Goal: Transaction & Acquisition: Subscribe to service/newsletter

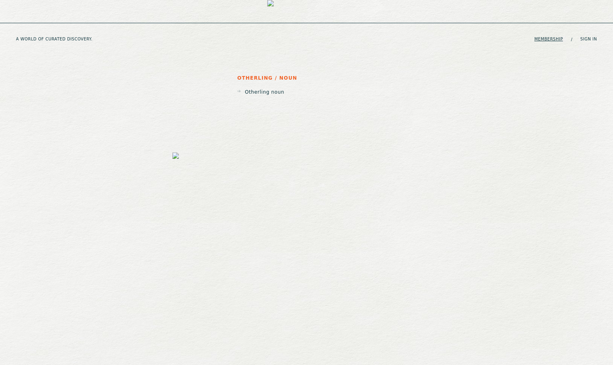
click at [555, 37] on link "Membership" at bounding box center [548, 39] width 29 height 5
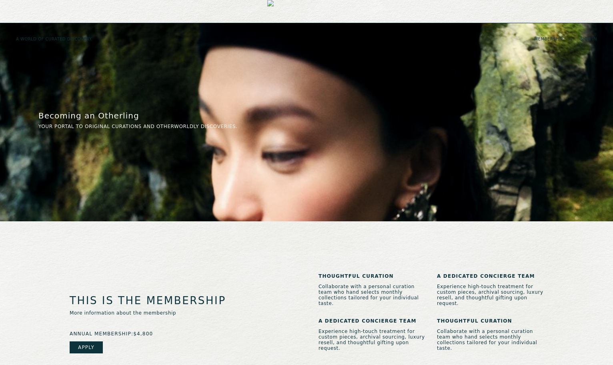
click at [315, 10] on img at bounding box center [306, 39] width 78 height 78
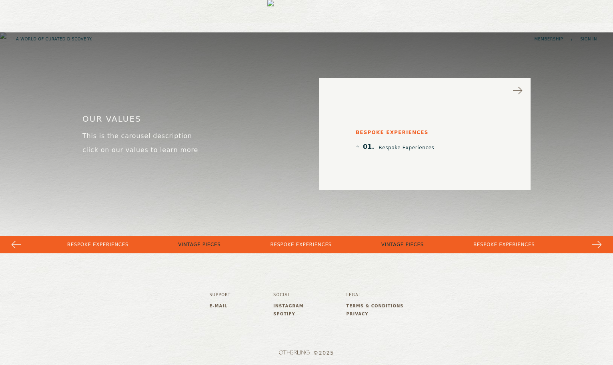
scroll to position [1287, 0]
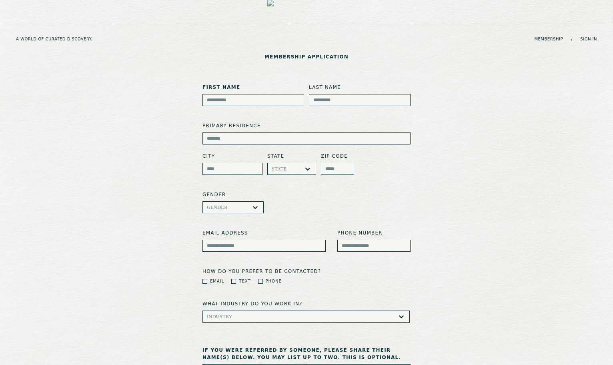
click at [295, 12] on img at bounding box center [306, 39] width 78 height 78
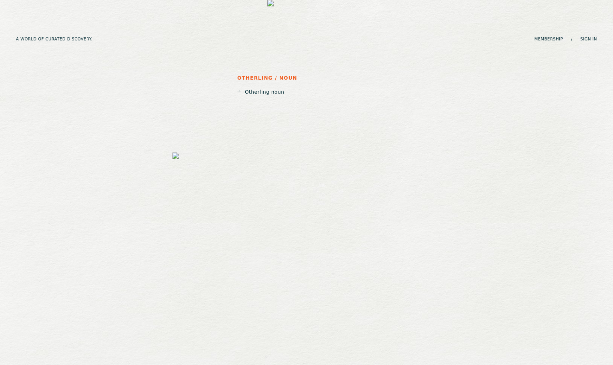
click at [550, 8] on div "A WORLD OF CURATED DISCOVERY. Membership / Sign in" at bounding box center [306, 11] width 613 height 23
click at [552, 16] on div "A WORLD OF CURATED DISCOVERY. Membership / Sign in" at bounding box center [306, 11] width 613 height 23
click at [551, 37] on link "Membership" at bounding box center [548, 39] width 29 height 5
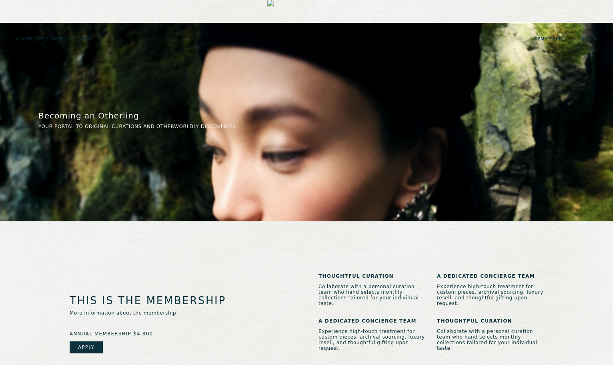
click at [288, 9] on img at bounding box center [306, 39] width 78 height 78
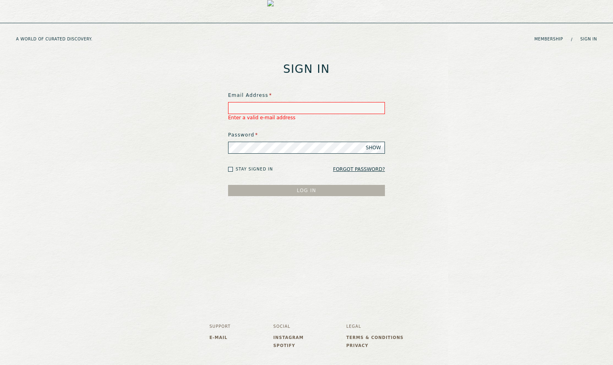
click at [365, 69] on div "Sign In Email Address * Enter a valid e-mail address Password * SHOW Stay signe…" at bounding box center [307, 154] width 170 height 262
click at [103, 36] on main "Sign In Email Address * Enter a valid e-mail address Password * SHOW Stay signe…" at bounding box center [306, 154] width 613 height 262
